Goal: Information Seeking & Learning: Learn about a topic

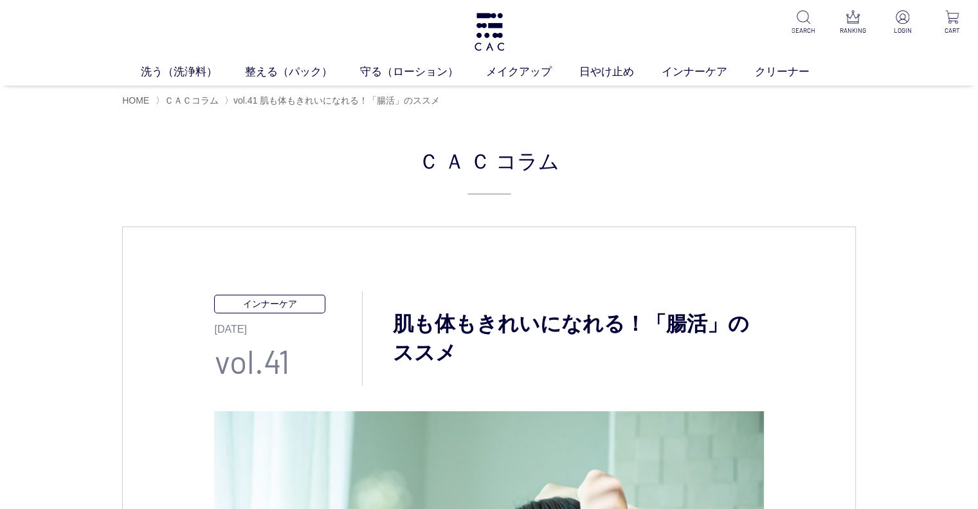
click at [189, 91] on div "HOME 〉 ＣＡＣコラム 〉 vol.41 肌も体もきれいになれる！「腸活」のススメ" at bounding box center [489, 100] width 734 height 28
click at [189, 96] on span "ＣＡＣコラム" at bounding box center [192, 100] width 54 height 10
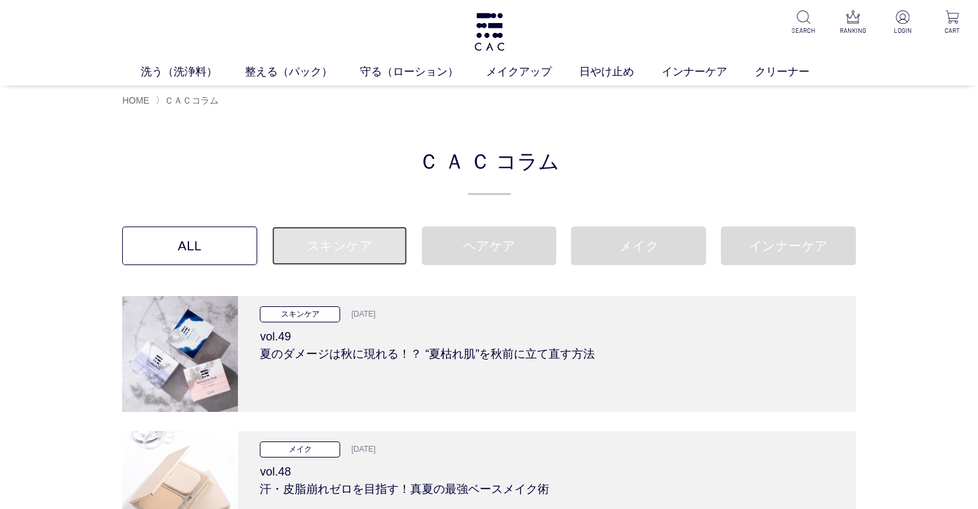
click at [347, 251] on link "スキンケア" at bounding box center [339, 245] width 135 height 39
